Goal: Find specific page/section: Find specific page/section

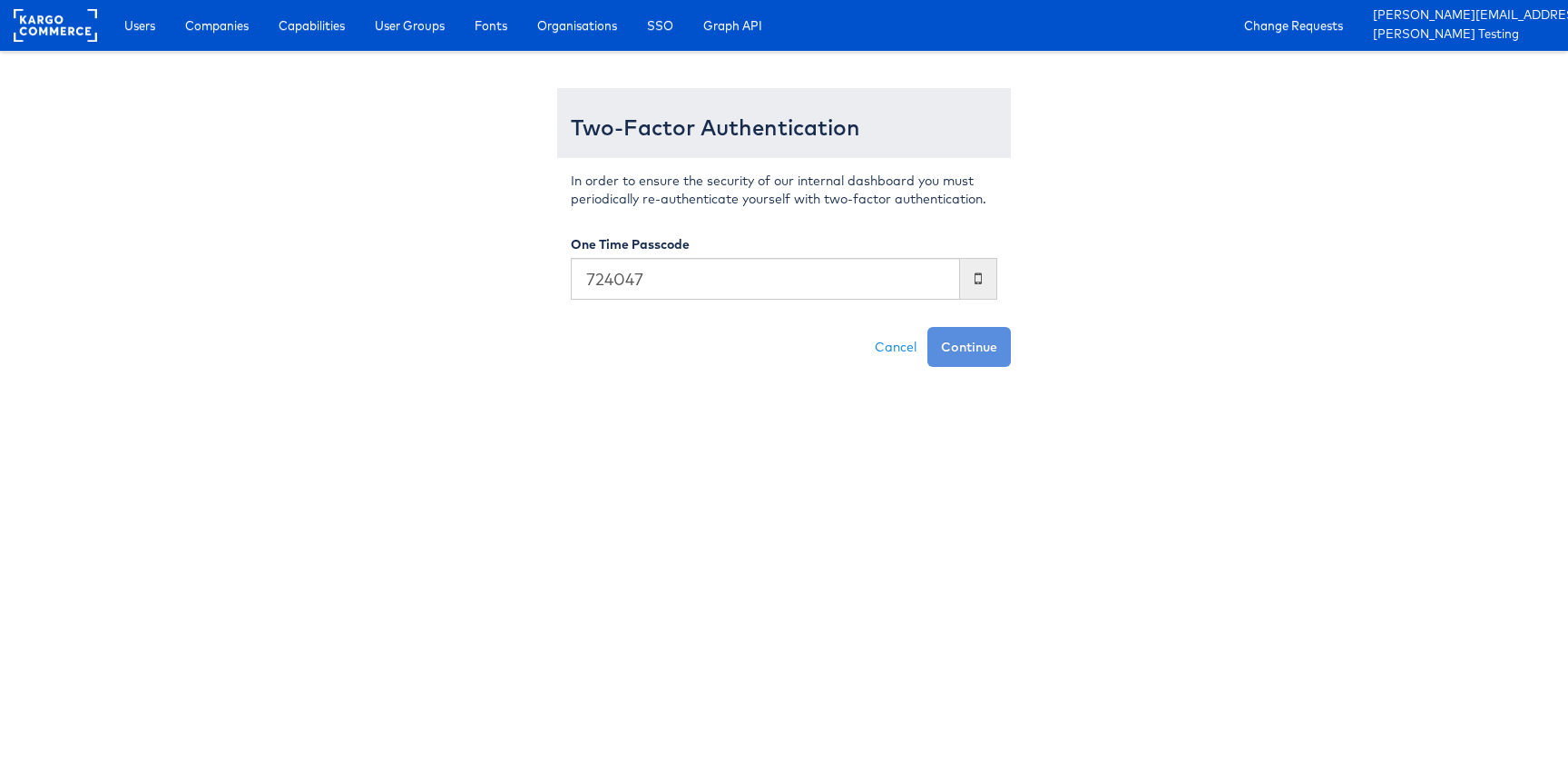
type input "724047"
click at [928, 327] on button "Continue" at bounding box center [969, 347] width 84 height 40
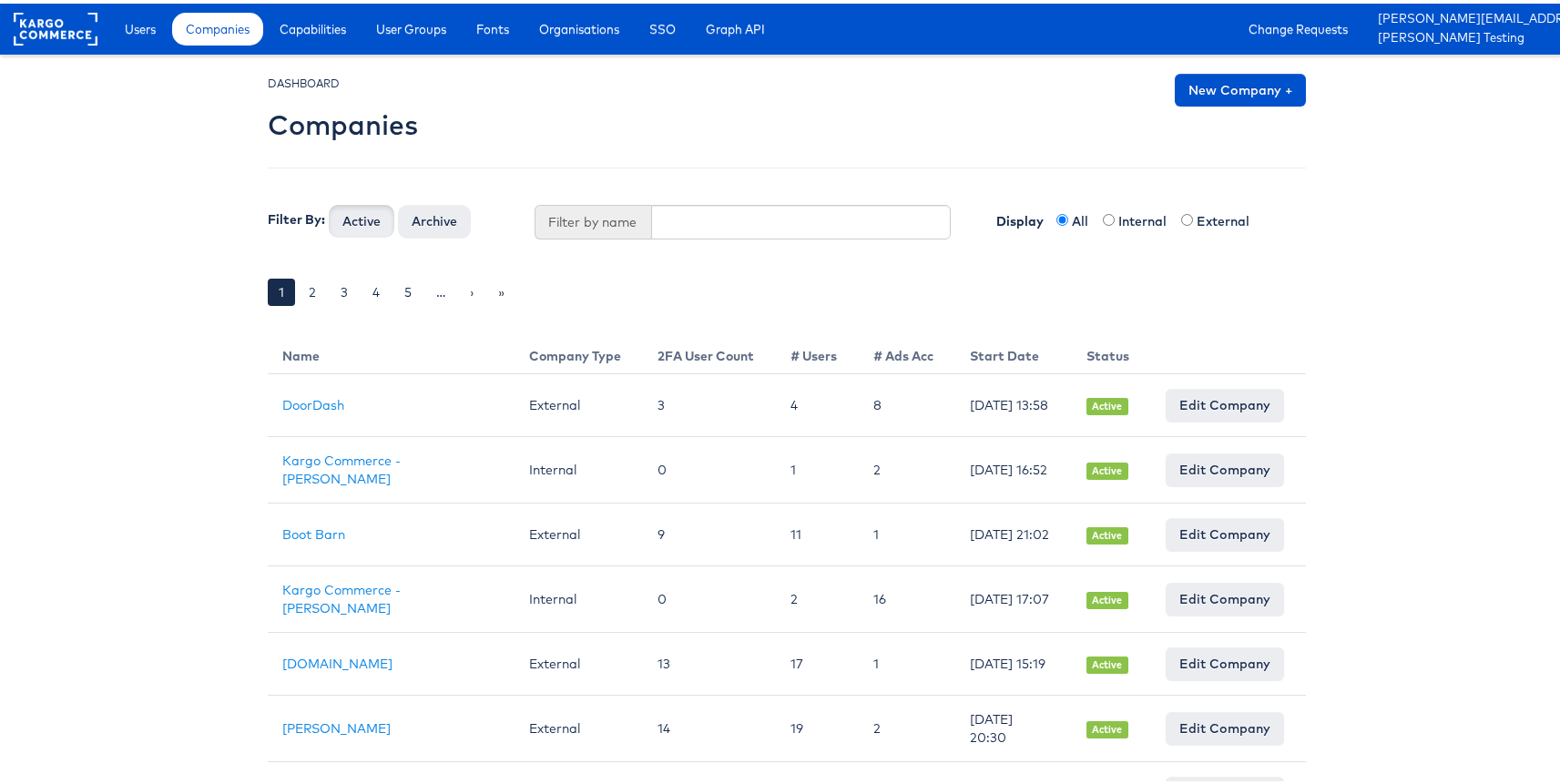
click at [230, 45] on div "Users Companies Capabilities User Groups Fonts Organisations SSO Graph API Chan…" at bounding box center [837, 25] width 1472 height 51
click at [163, 45] on div "Users Companies Capabilities User Groups Fonts Organisations SSO Graph API Chan…" at bounding box center [837, 25] width 1472 height 51
click at [142, 32] on span "Users" at bounding box center [140, 25] width 31 height 18
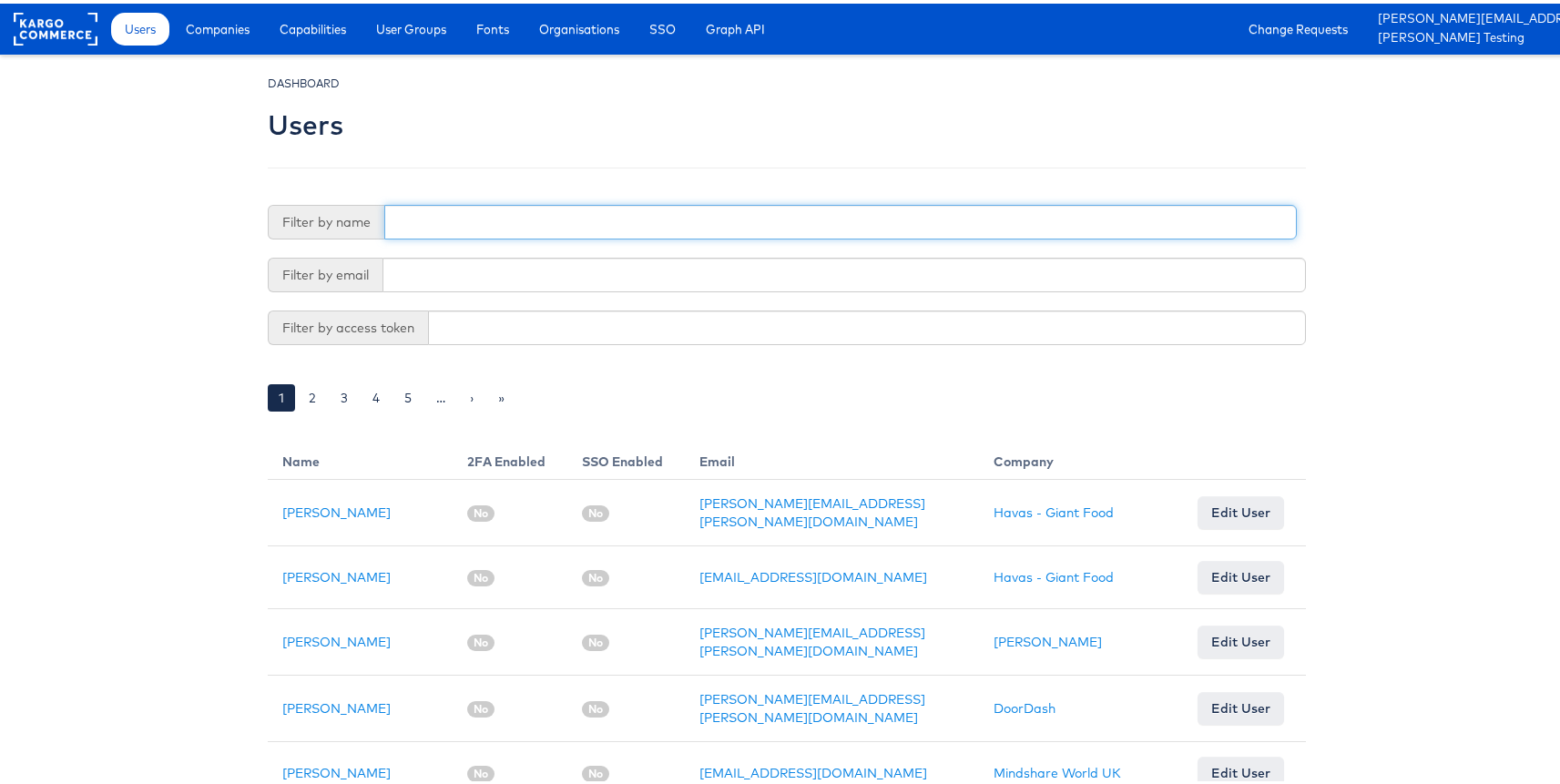
click at [471, 227] on input "text" at bounding box center [840, 218] width 912 height 35
type input "i"
type input "adte"
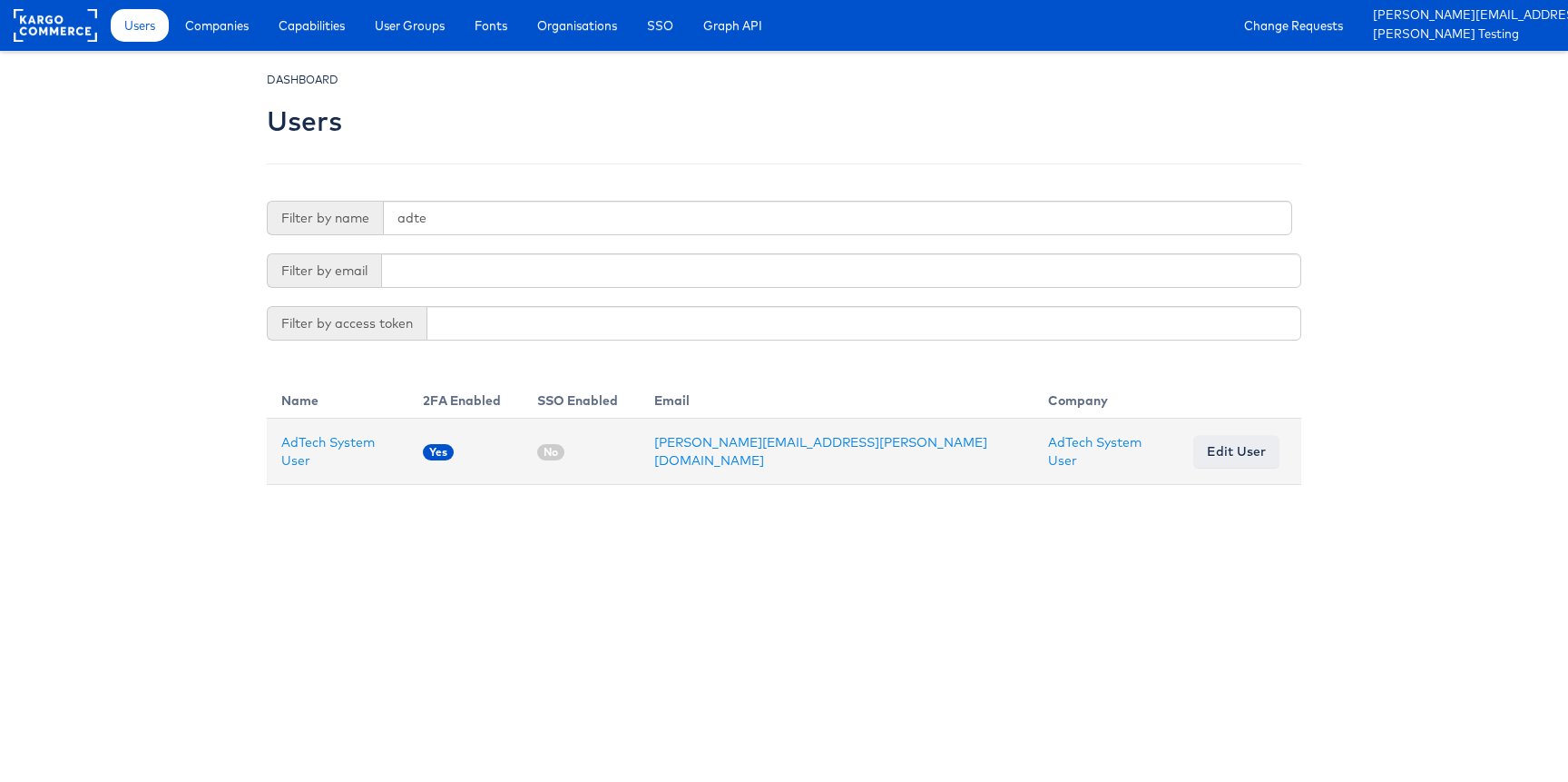
click at [312, 437] on td "AdTech System User" at bounding box center [337, 452] width 141 height 67
click at [322, 444] on link "AdTech System User" at bounding box center [328, 451] width 93 height 35
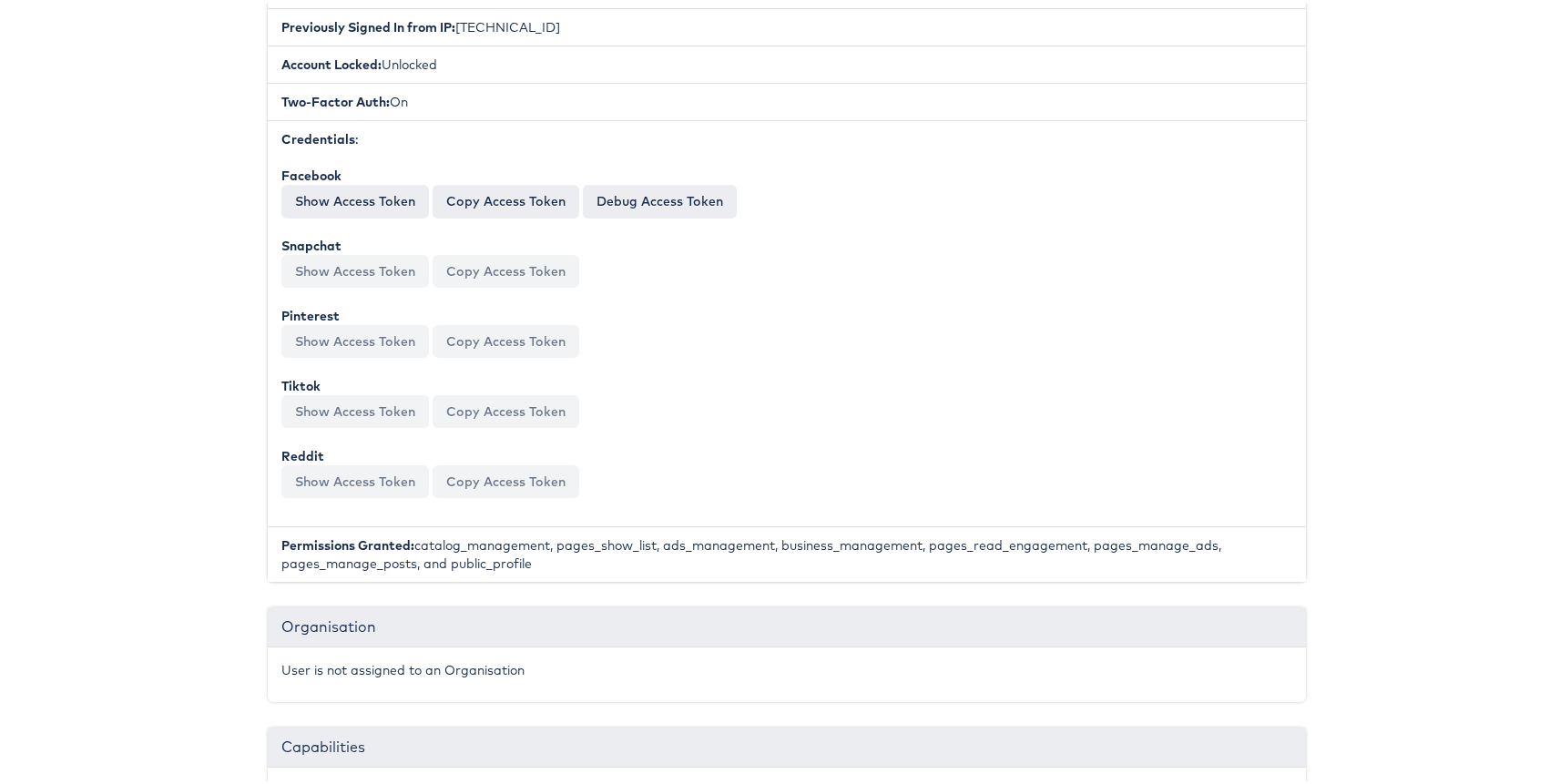
scroll to position [785, 0]
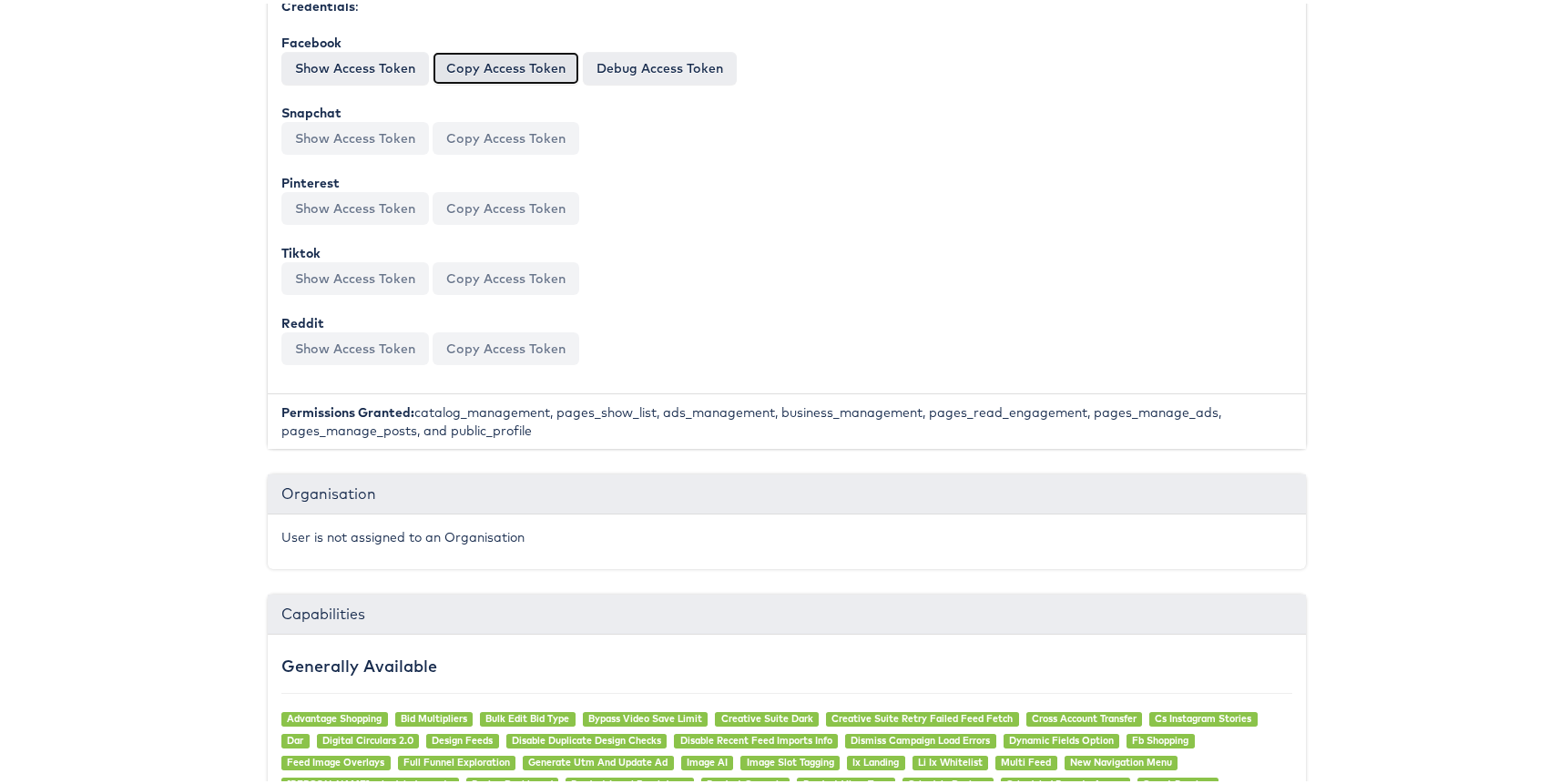
click at [495, 64] on button "Copy Access Token" at bounding box center [505, 64] width 147 height 33
